Goal: Find specific page/section: Find specific page/section

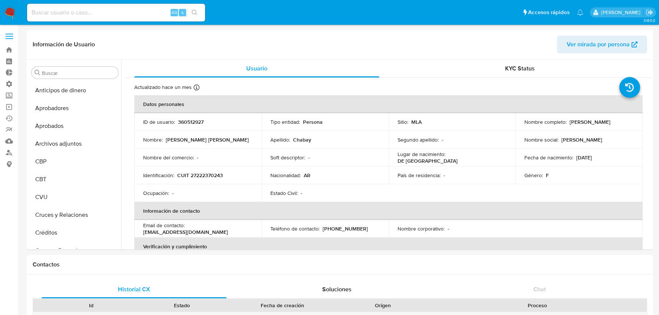
select select "10"
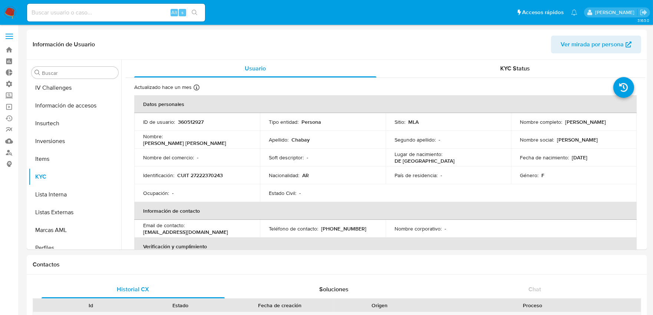
scroll to position [402, 0]
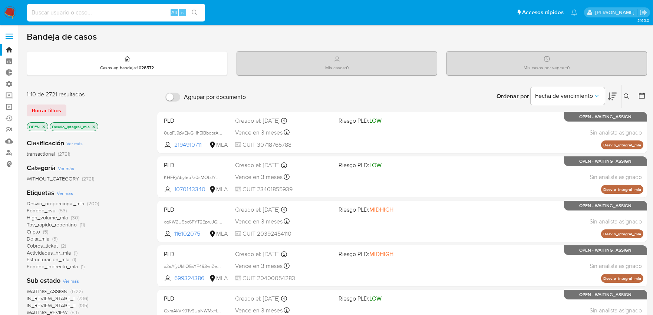
click at [130, 10] on input at bounding box center [116, 13] width 178 height 10
paste input "cb6lgMg3FQHyywNcyAGfvMyT"
type input "cb6lgMg3FQHyywNcyAGfvMyT"
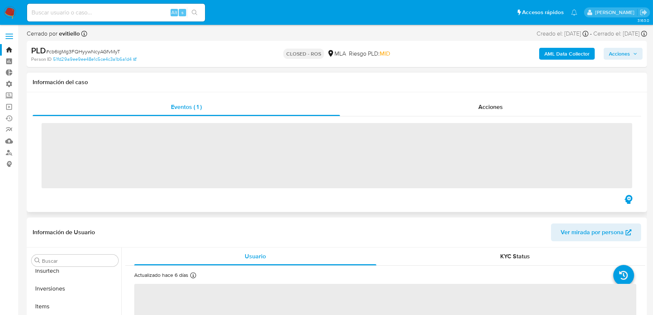
scroll to position [402, 0]
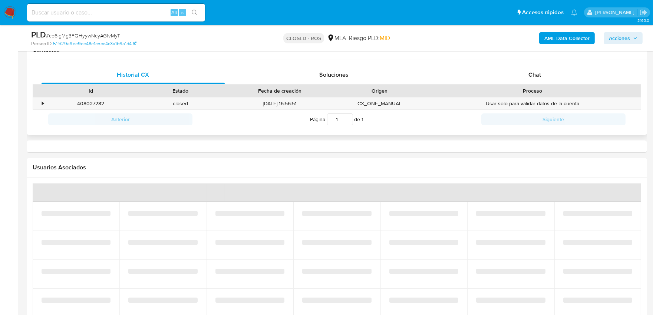
select select "10"
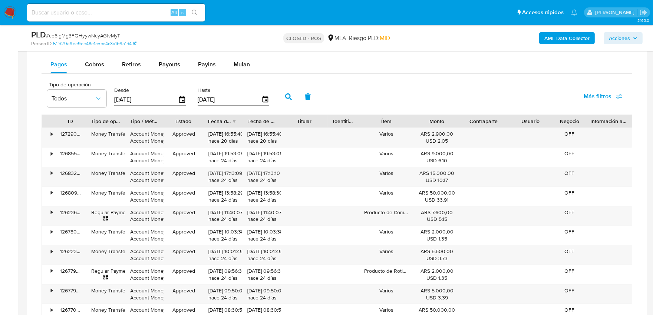
scroll to position [536, 0]
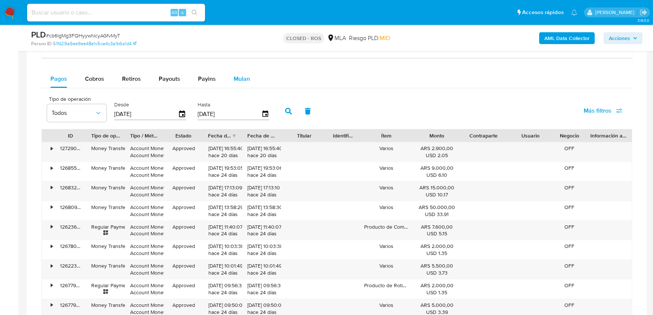
click at [235, 82] on span "Mulan" at bounding box center [242, 79] width 16 height 9
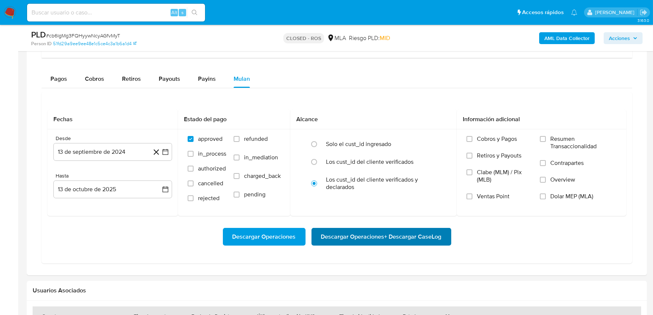
click at [353, 240] on span "Descargar Operaciones + Descargar CaseLog" at bounding box center [381, 237] width 121 height 16
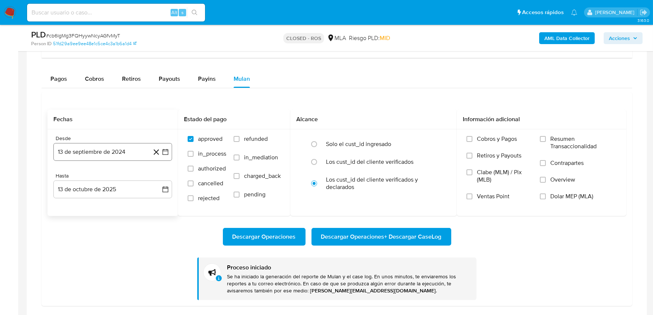
click at [114, 155] on button "13 de septiembre de 2024" at bounding box center [112, 152] width 119 height 18
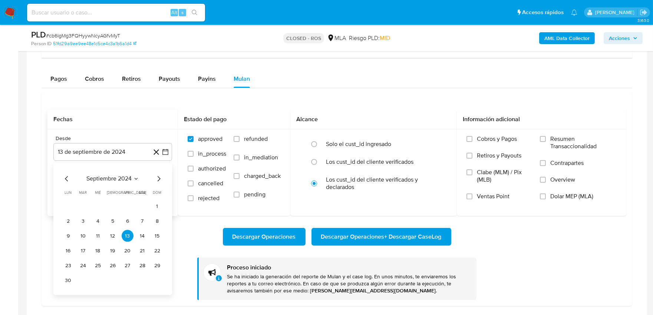
click at [135, 180] on icon "Seleccionar mes y año" at bounding box center [136, 179] width 6 height 6
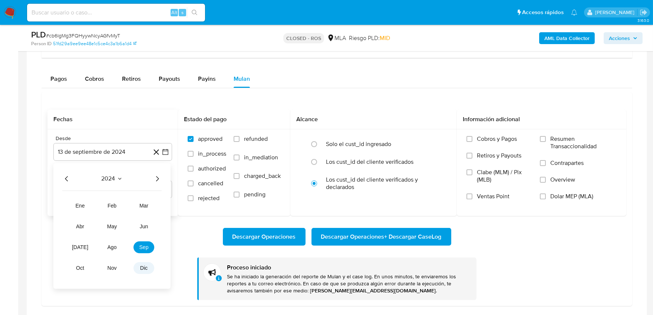
click at [145, 268] on span "dic" at bounding box center [143, 269] width 7 height 6
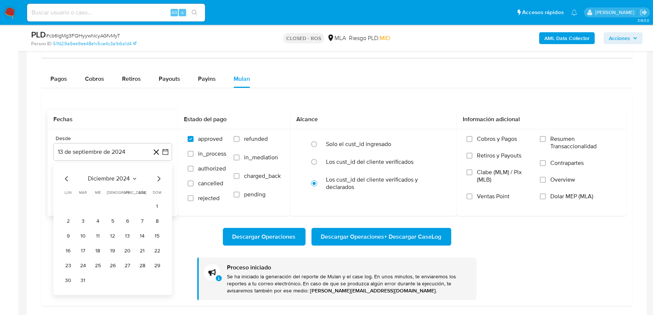
click at [155, 180] on icon "Mes siguiente" at bounding box center [158, 179] width 9 height 9
click at [128, 180] on icon "Seleccionar mes y año" at bounding box center [129, 179] width 6 height 6
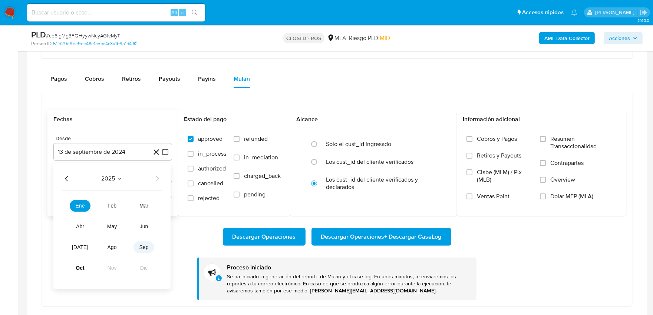
click at [141, 248] on span "sep" at bounding box center [144, 248] width 9 height 6
click at [143, 240] on button "20" at bounding box center [143, 236] width 12 height 12
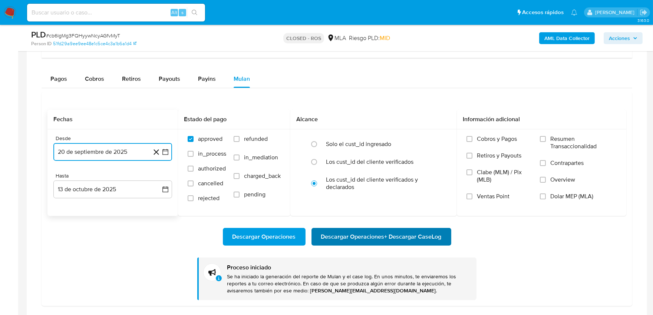
click at [337, 239] on span "Descargar Operaciones + Descargar CaseLog" at bounding box center [381, 237] width 121 height 16
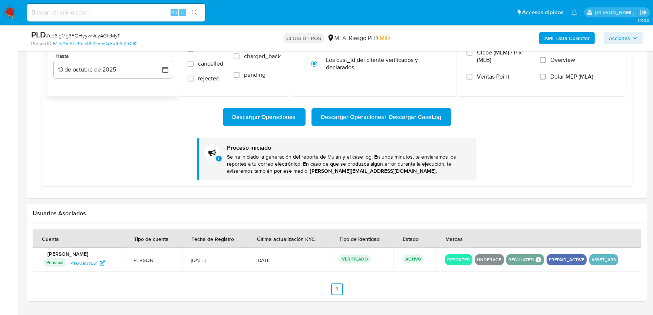
scroll to position [659, 0]
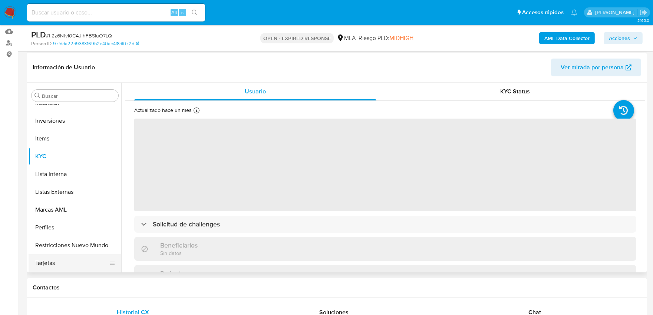
scroll to position [165, 0]
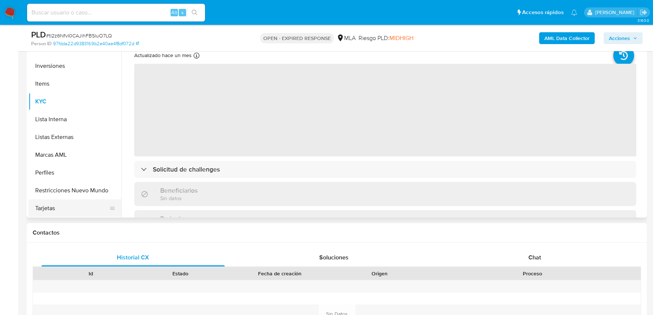
select select "10"
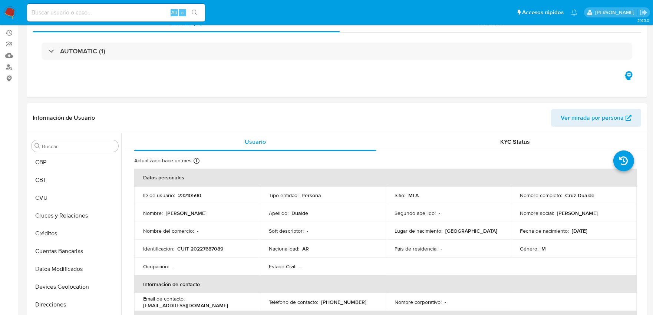
scroll to position [0, 0]
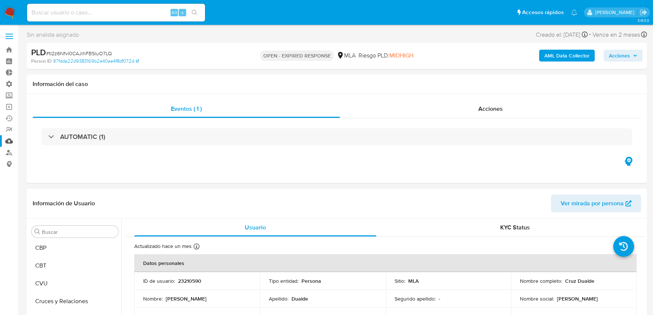
click at [10, 141] on link "Mulan" at bounding box center [44, 141] width 88 height 12
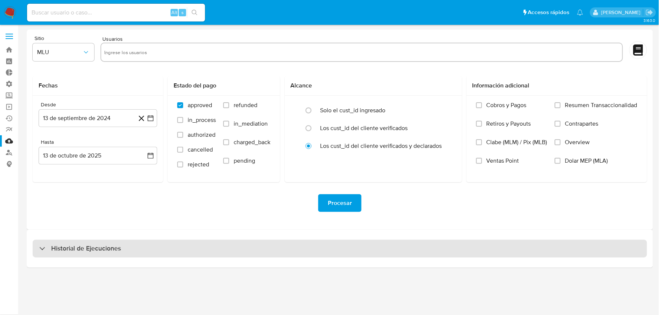
click at [204, 244] on div "Historial de Ejecuciones" at bounding box center [340, 249] width 615 height 18
select select "10"
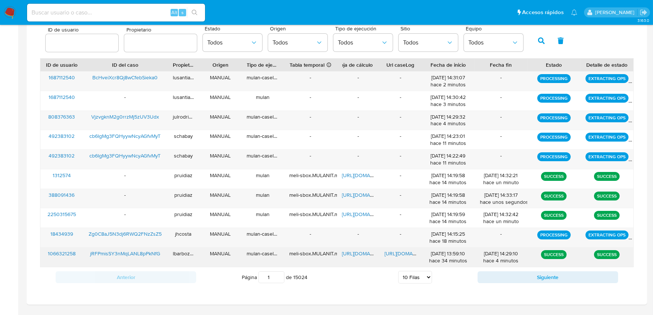
scroll to position [223, 0]
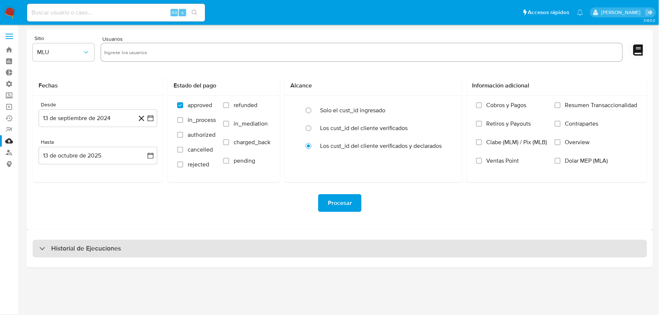
click at [275, 249] on div "Historial de Ejecuciones" at bounding box center [340, 249] width 615 height 18
select select "10"
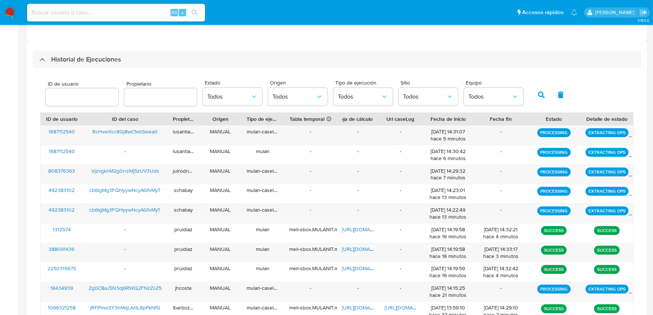
scroll to position [194, 0]
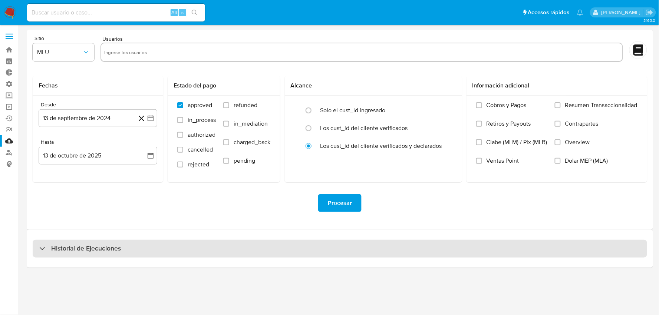
click at [234, 252] on div "Historial de Ejecuciones" at bounding box center [340, 249] width 615 height 18
select select "10"
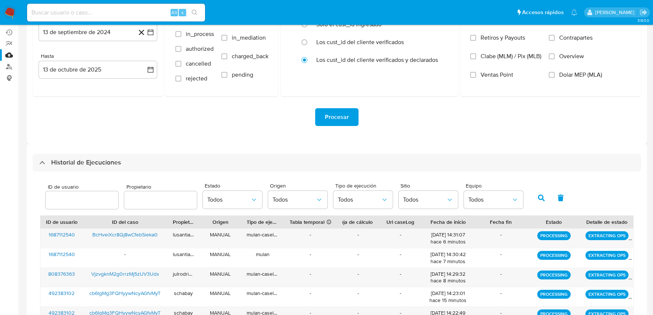
scroll to position [165, 0]
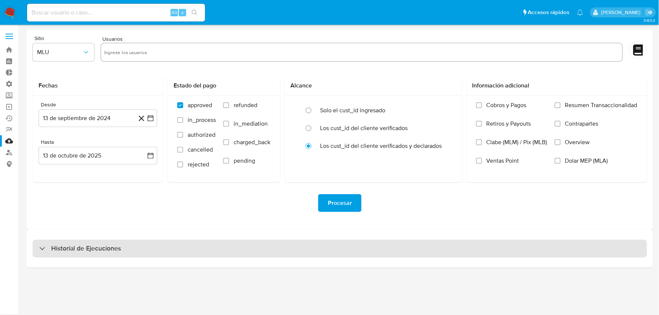
click at [290, 246] on div "Historial de Ejecuciones" at bounding box center [340, 249] width 615 height 18
select select "10"
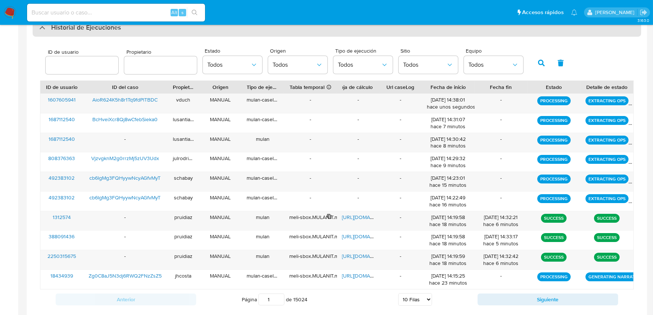
scroll to position [236, 0]
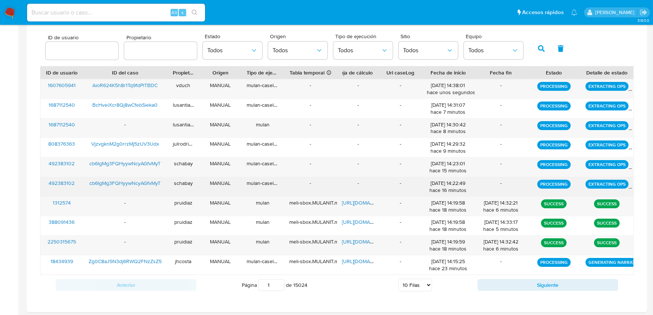
drag, startPoint x: 301, startPoint y: 182, endPoint x: 519, endPoint y: 187, distance: 218.6
click at [519, 187] on div "492383102 cb6lgMg3FQHyywNcyAGfvMyT schabay MANUAL mulan-caselog - - - 13/10/202…" at bounding box center [336, 186] width 593 height 19
click at [519, 187] on div "-" at bounding box center [501, 186] width 53 height 19
drag, startPoint x: 521, startPoint y: 187, endPoint x: 308, endPoint y: 184, distance: 213.0
click at [308, 184] on div "492383102 cb6lgMg3FQHyywNcyAGfvMyT schabay MANUAL mulan-caselog - - - 13/10/202…" at bounding box center [336, 186] width 593 height 19
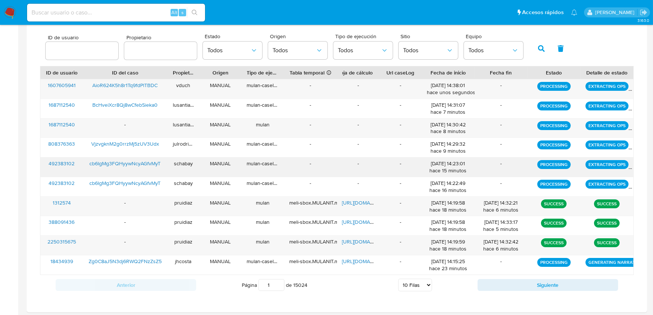
click at [501, 171] on div "-" at bounding box center [501, 167] width 53 height 19
drag, startPoint x: 509, startPoint y: 165, endPoint x: 310, endPoint y: 166, distance: 198.9
click at [310, 166] on div "492383102 cb6lgMg3FQHyywNcyAGfvMyT schabay MANUAL mulan-caselog - - - 13/10/202…" at bounding box center [336, 167] width 593 height 19
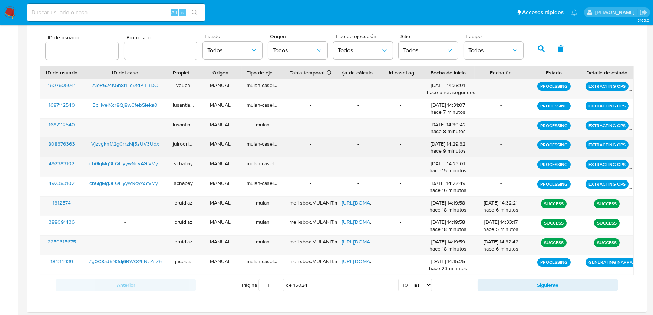
click at [498, 143] on div "-" at bounding box center [501, 144] width 43 height 7
drag, startPoint x: 503, startPoint y: 147, endPoint x: 306, endPoint y: 145, distance: 196.7
click at [306, 145] on div "808376363 VjzvgknM2g0rrzMj5zUV3Udx julrodriguez MANUAL mulan-caselog - - - 13/1…" at bounding box center [336, 147] width 593 height 19
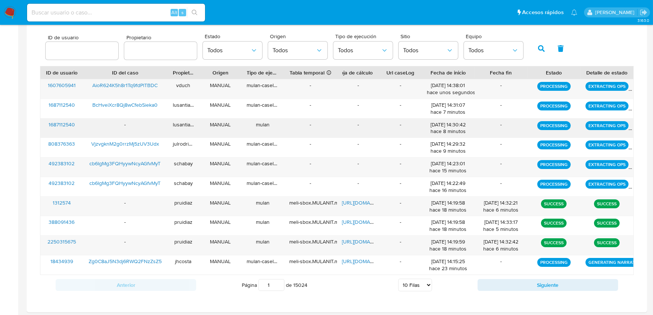
drag, startPoint x: 505, startPoint y: 127, endPoint x: 302, endPoint y: 129, distance: 202.6
click at [302, 129] on div "1687112540 - lusantiago MANUAL mulan - - - 13/10/2025 14:30:42 hace 8 minutos -…" at bounding box center [336, 128] width 593 height 19
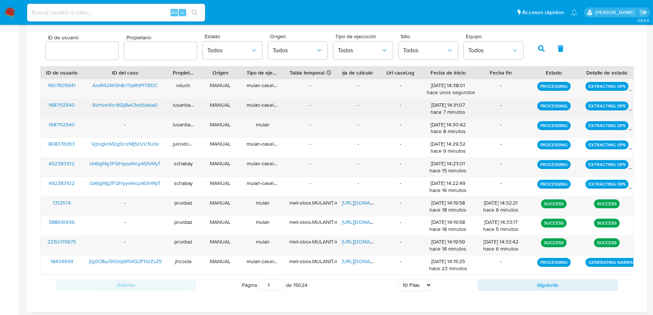
drag, startPoint x: 505, startPoint y: 104, endPoint x: 300, endPoint y: 106, distance: 205.2
click at [300, 106] on div "1687112540 BcHveiXcr8Qj8wCfebSieka0 lusantiago MANUAL mulan-caselog - - - 13/10…" at bounding box center [336, 108] width 593 height 19
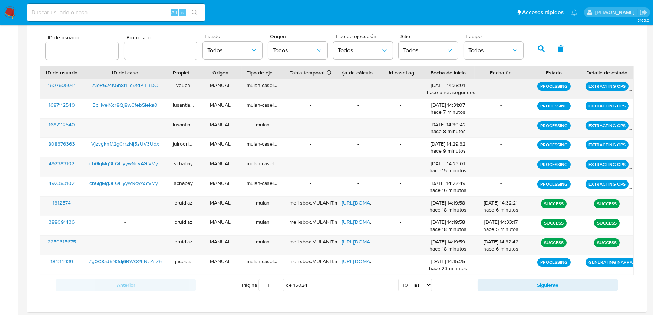
drag, startPoint x: 514, startPoint y: 87, endPoint x: 304, endPoint y: 86, distance: 209.3
click at [304, 86] on div "1607605941 AioR624K5h8r1Tq9fdPlTBDC vduch MANUAL mulan-caselog - - - 13/10/2025…" at bounding box center [336, 88] width 593 height 19
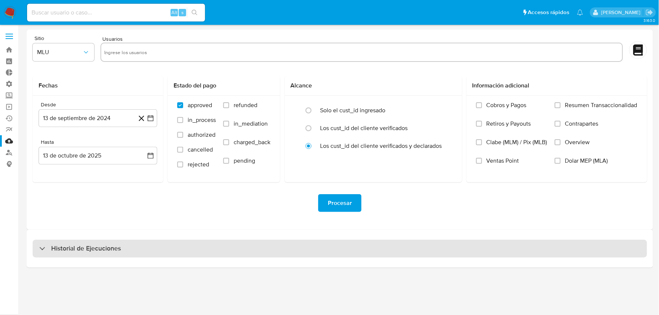
click at [169, 250] on div "Historial de Ejecuciones" at bounding box center [340, 249] width 615 height 18
select select "10"
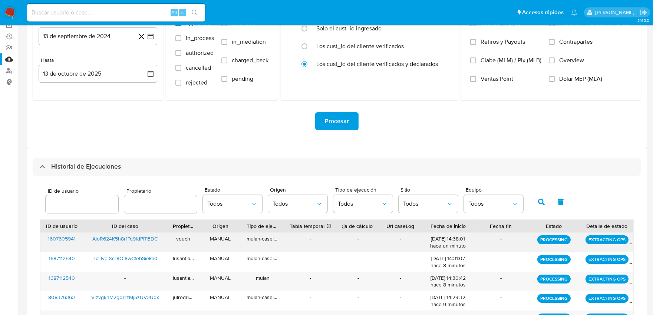
scroll to position [82, 0]
